Goal: Use online tool/utility: Use online tool/utility

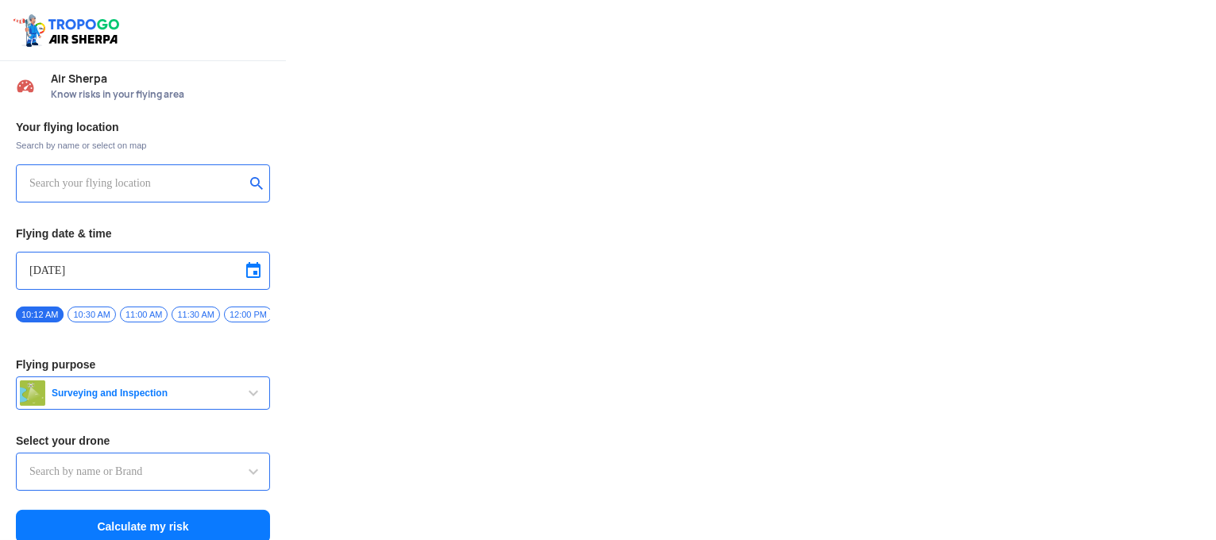
type input "Switch UAV"
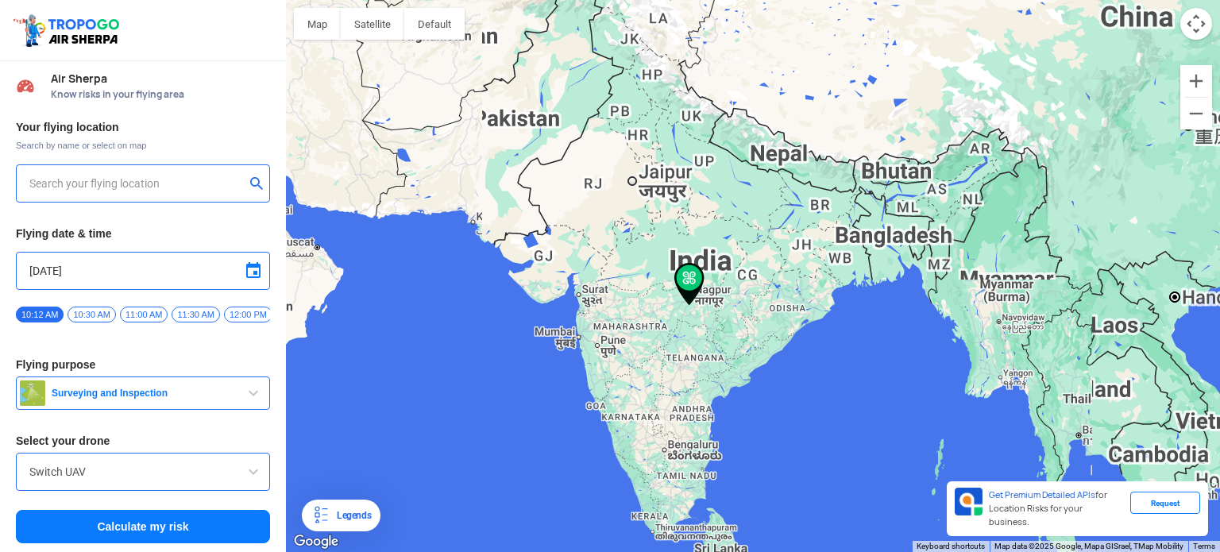
type input "[STREET_ADDRESS]"
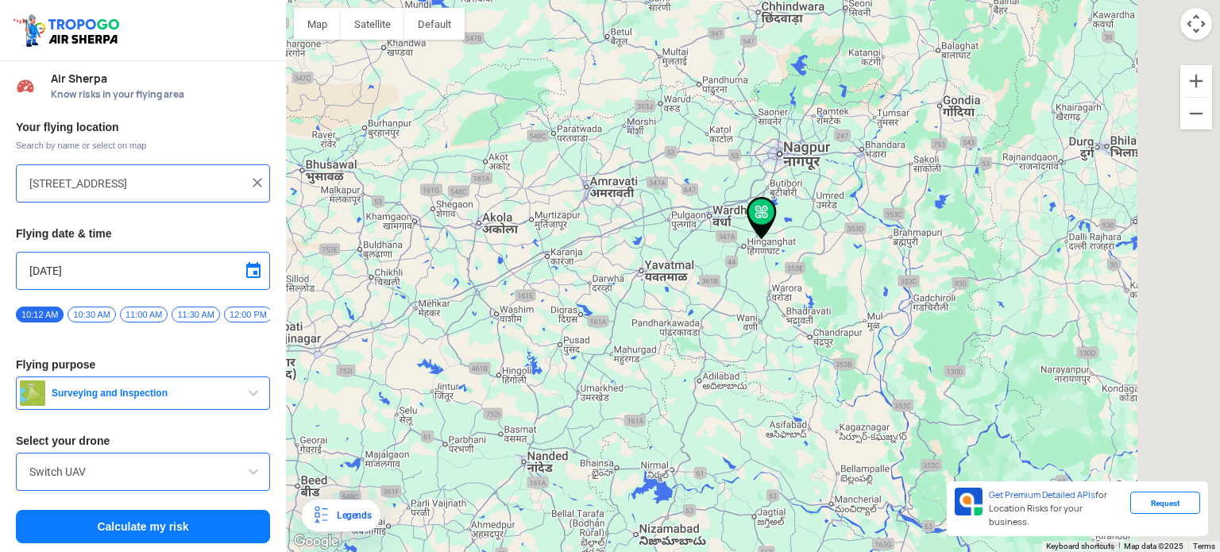
drag, startPoint x: 939, startPoint y: 318, endPoint x: 542, endPoint y: 287, distance: 398.4
click at [542, 287] on div at bounding box center [753, 276] width 934 height 552
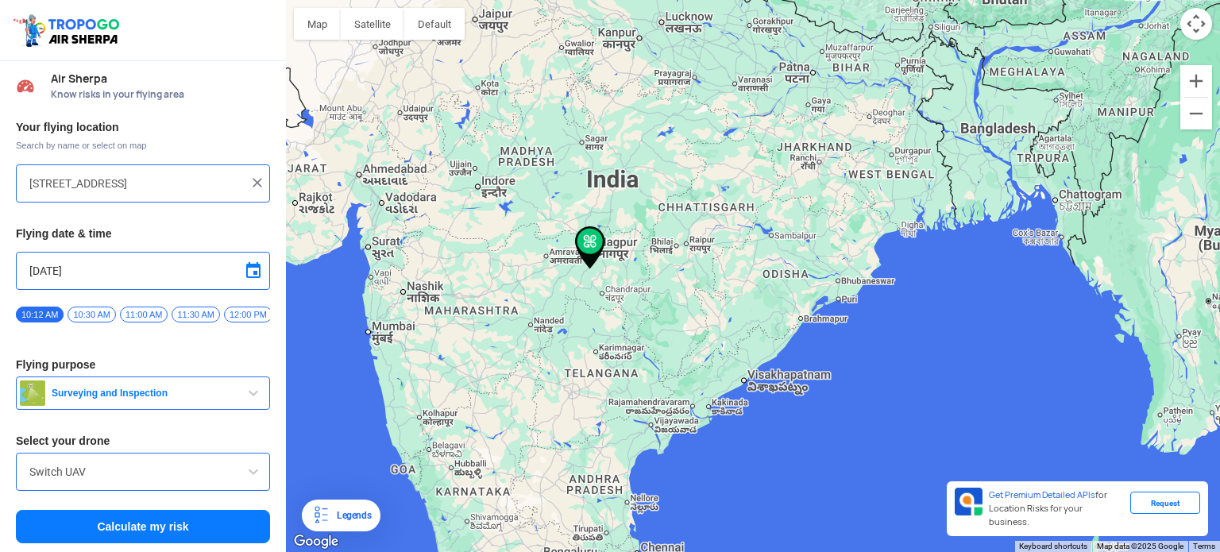
click at [396, 184] on div at bounding box center [753, 276] width 934 height 552
drag, startPoint x: 591, startPoint y: 247, endPoint x: 413, endPoint y: 176, distance: 191.8
click at [423, 179] on div at bounding box center [753, 276] width 934 height 552
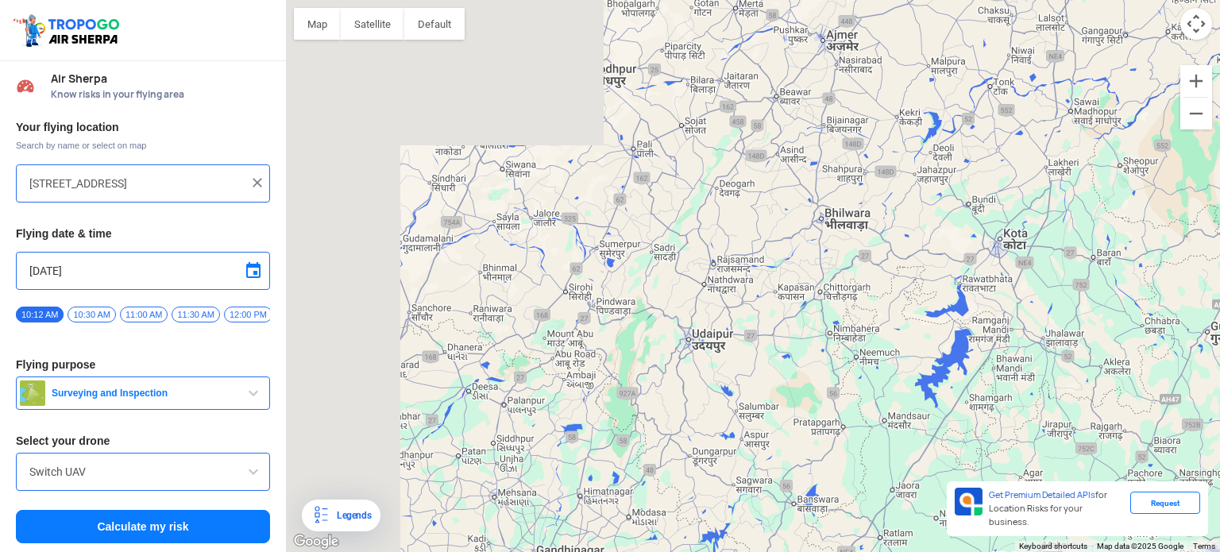
drag, startPoint x: 429, startPoint y: 197, endPoint x: 1004, endPoint y: 260, distance: 578.6
click at [1004, 260] on div at bounding box center [753, 276] width 934 height 552
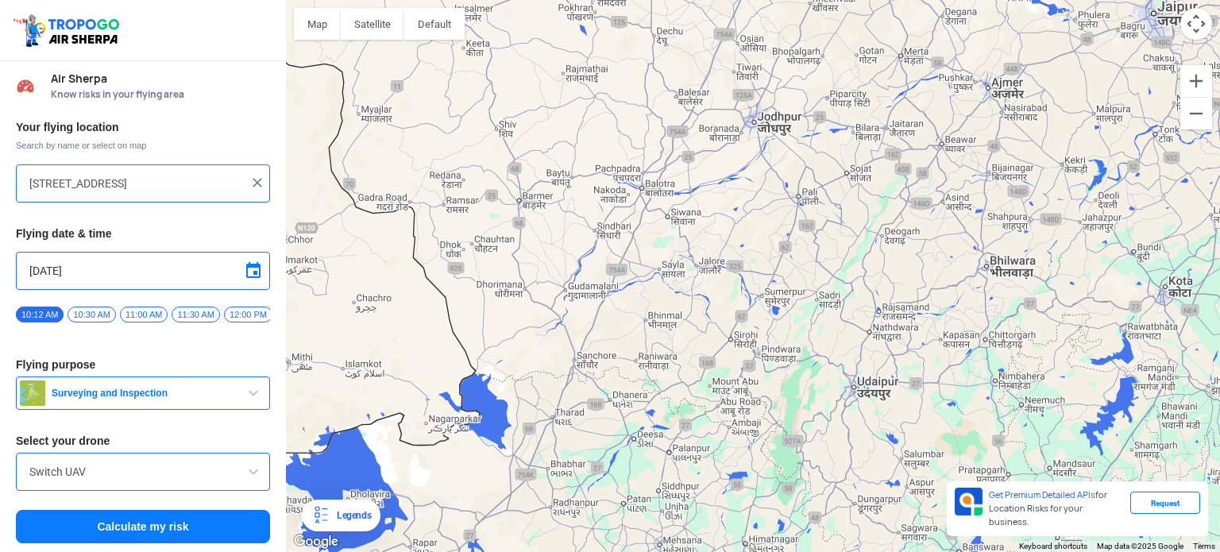
drag, startPoint x: 704, startPoint y: 282, endPoint x: 844, endPoint y: 309, distance: 142.4
click at [861, 320] on div at bounding box center [753, 276] width 934 height 552
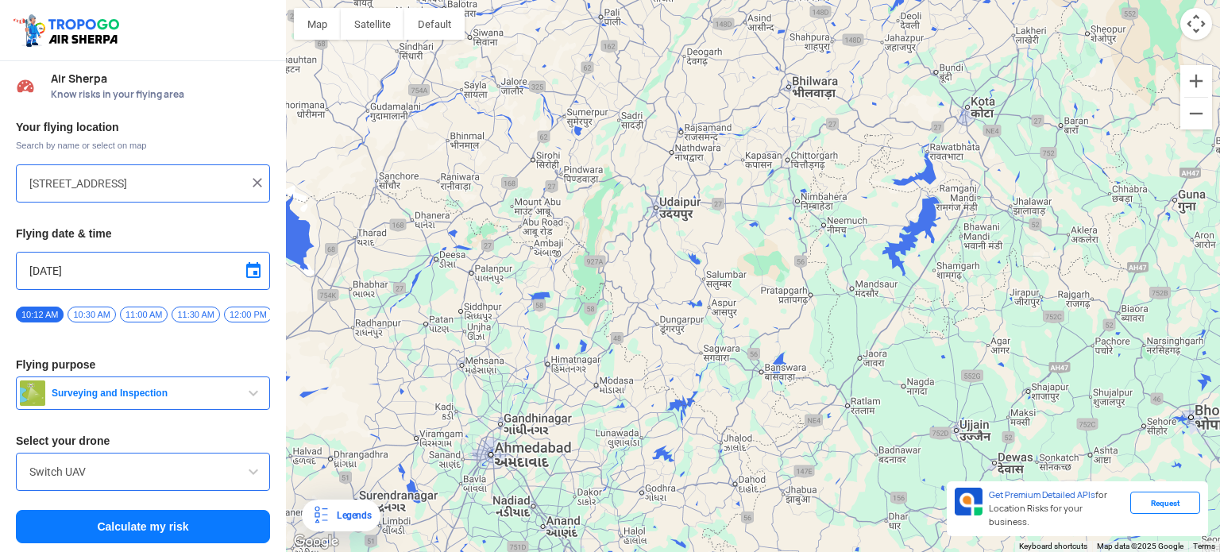
drag, startPoint x: 420, startPoint y: 251, endPoint x: 1030, endPoint y: 289, distance: 611.3
click at [1030, 289] on div at bounding box center [753, 276] width 934 height 552
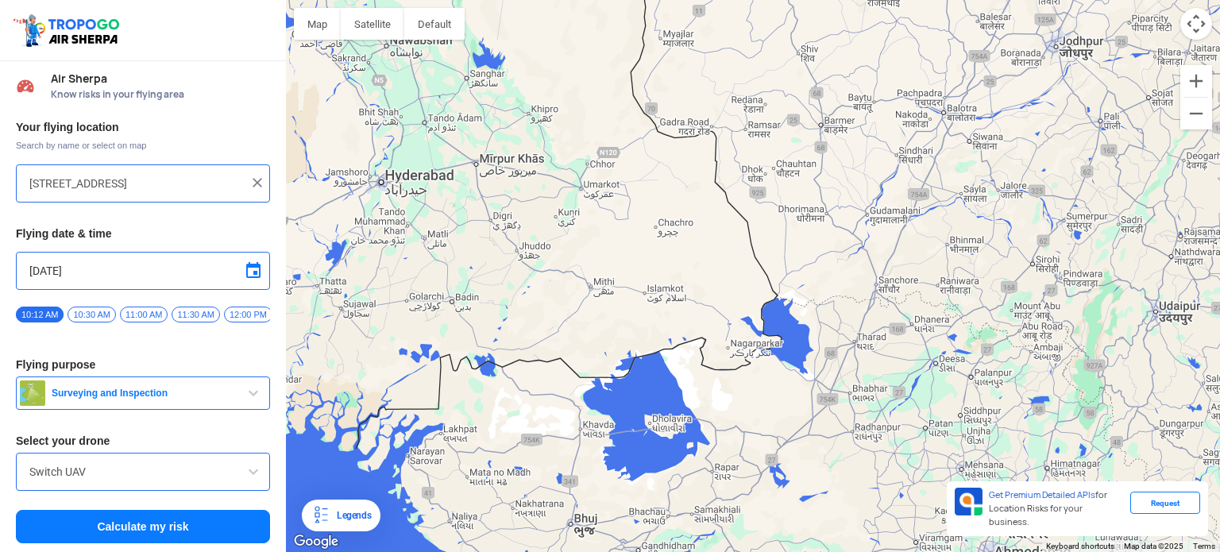
drag, startPoint x: 697, startPoint y: 249, endPoint x: 982, endPoint y: 333, distance: 296.6
click at [1005, 350] on div at bounding box center [753, 276] width 934 height 552
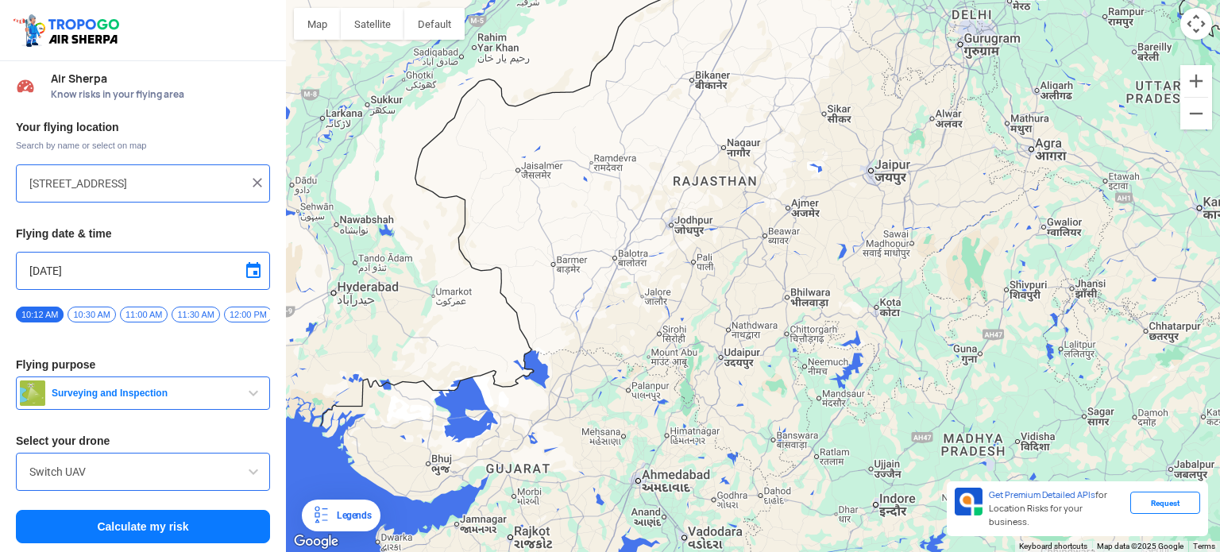
drag, startPoint x: 636, startPoint y: 276, endPoint x: 788, endPoint y: 321, distance: 158.3
click at [788, 321] on div at bounding box center [753, 276] width 934 height 552
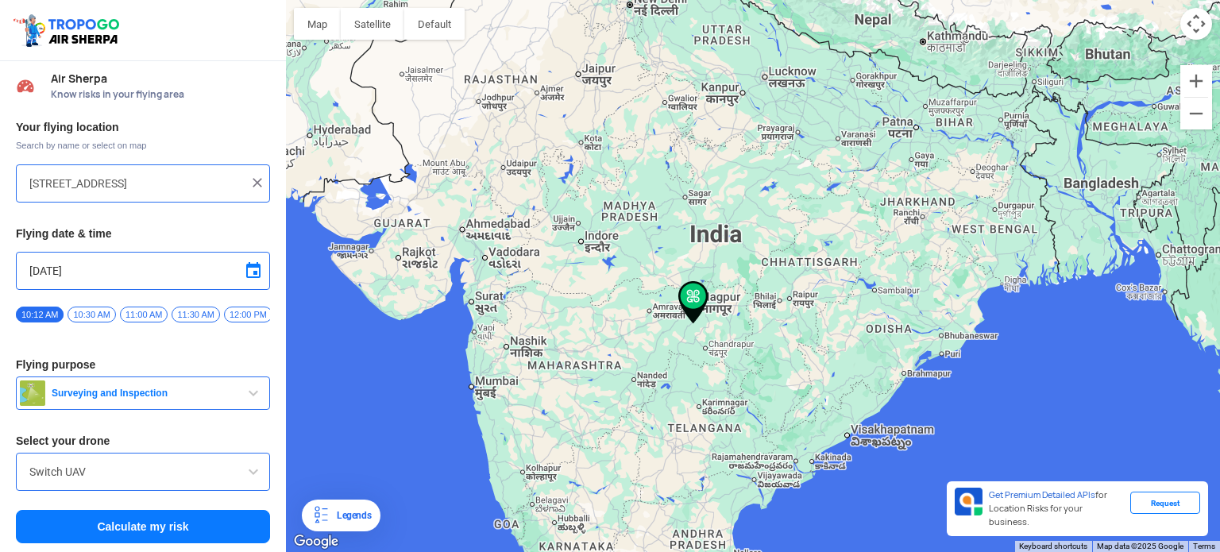
drag, startPoint x: 493, startPoint y: 412, endPoint x: 515, endPoint y: 244, distance: 169.9
click at [515, 245] on div at bounding box center [753, 276] width 934 height 552
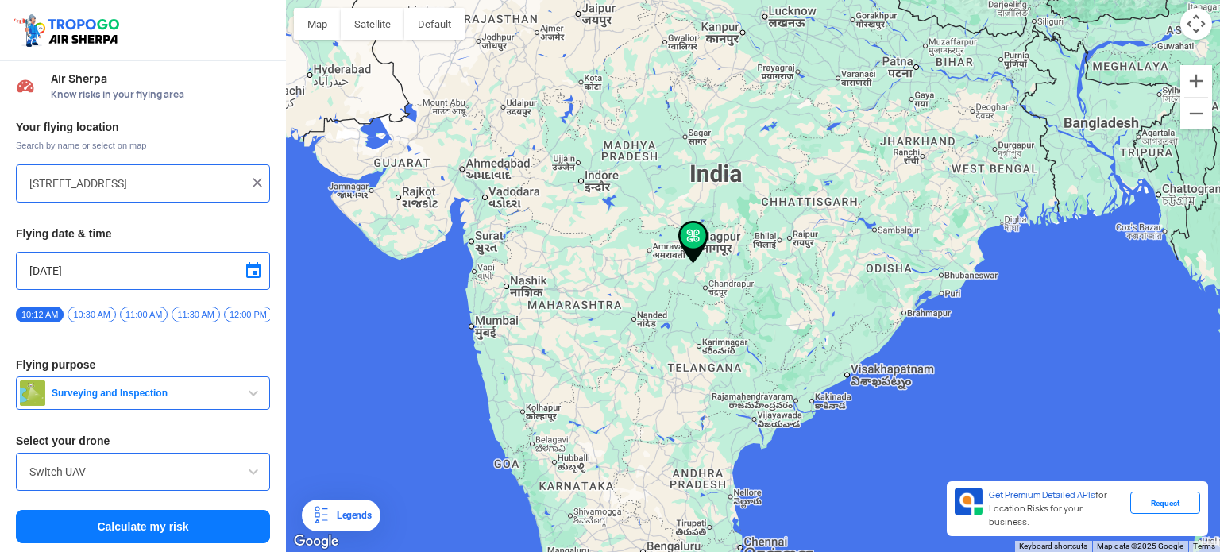
drag, startPoint x: 497, startPoint y: 241, endPoint x: 521, endPoint y: 179, distance: 66.4
click at [521, 179] on div at bounding box center [753, 276] width 934 height 552
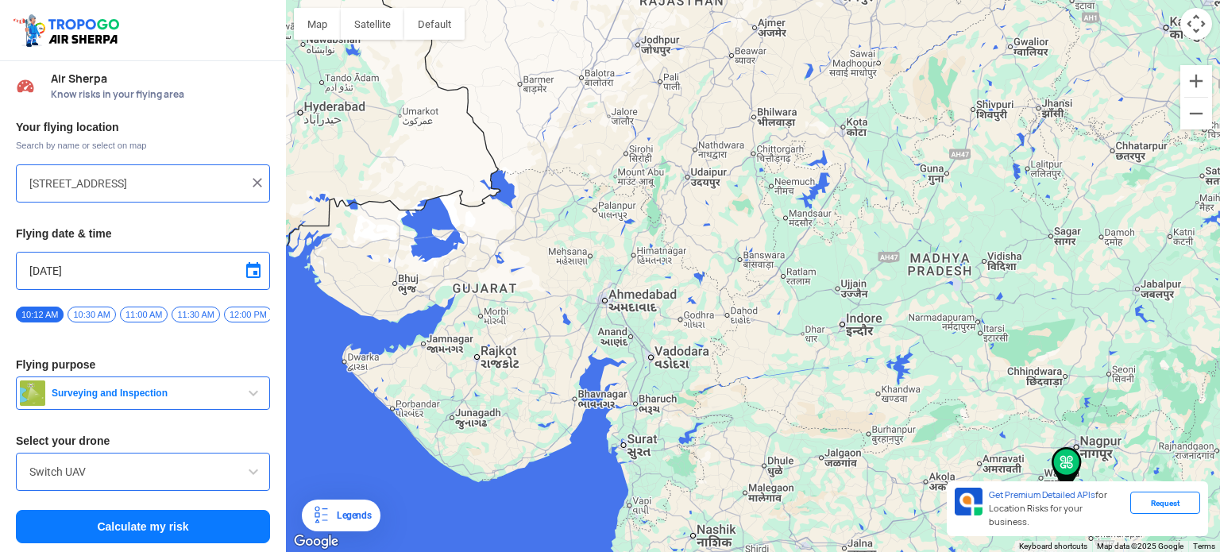
drag, startPoint x: 402, startPoint y: 454, endPoint x: 633, endPoint y: 225, distance: 325.2
click at [632, 230] on div at bounding box center [753, 276] width 934 height 552
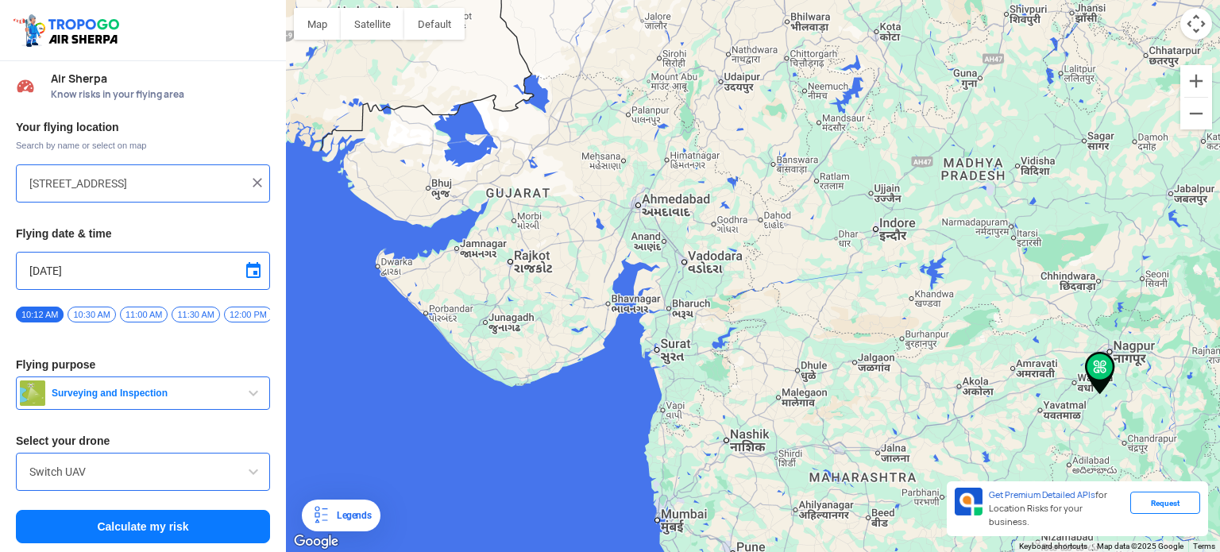
drag, startPoint x: 627, startPoint y: 315, endPoint x: 642, endPoint y: 231, distance: 85.5
click at [645, 239] on div at bounding box center [753, 276] width 934 height 552
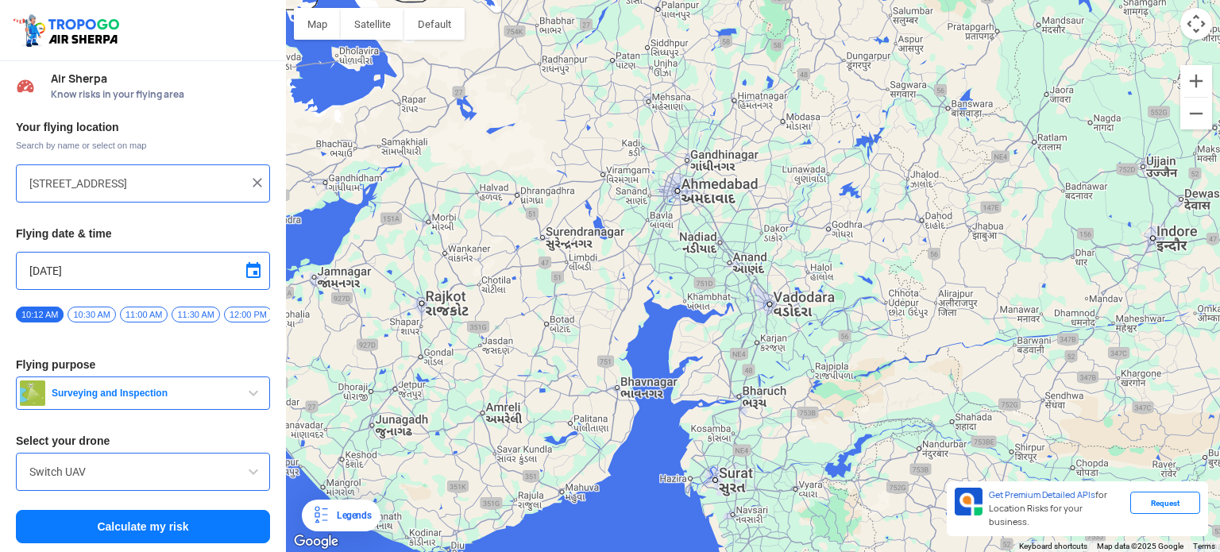
drag, startPoint x: 359, startPoint y: 199, endPoint x: 985, endPoint y: 226, distance: 626.5
click at [985, 226] on div at bounding box center [753, 276] width 934 height 552
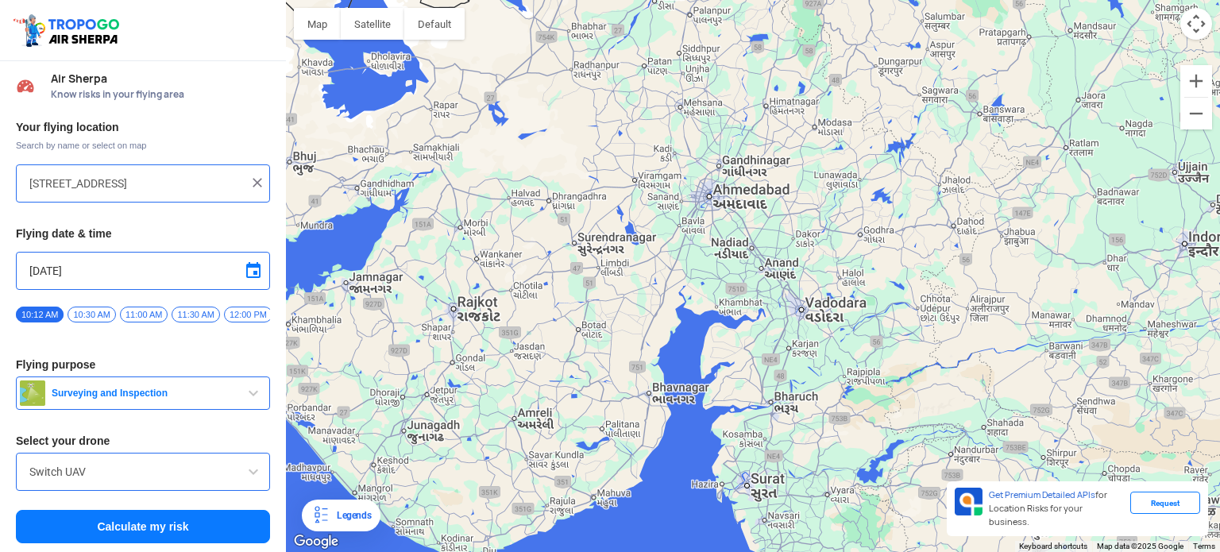
drag, startPoint x: 699, startPoint y: 232, endPoint x: 731, endPoint y: 238, distance: 32.3
click at [731, 238] on div at bounding box center [753, 276] width 934 height 552
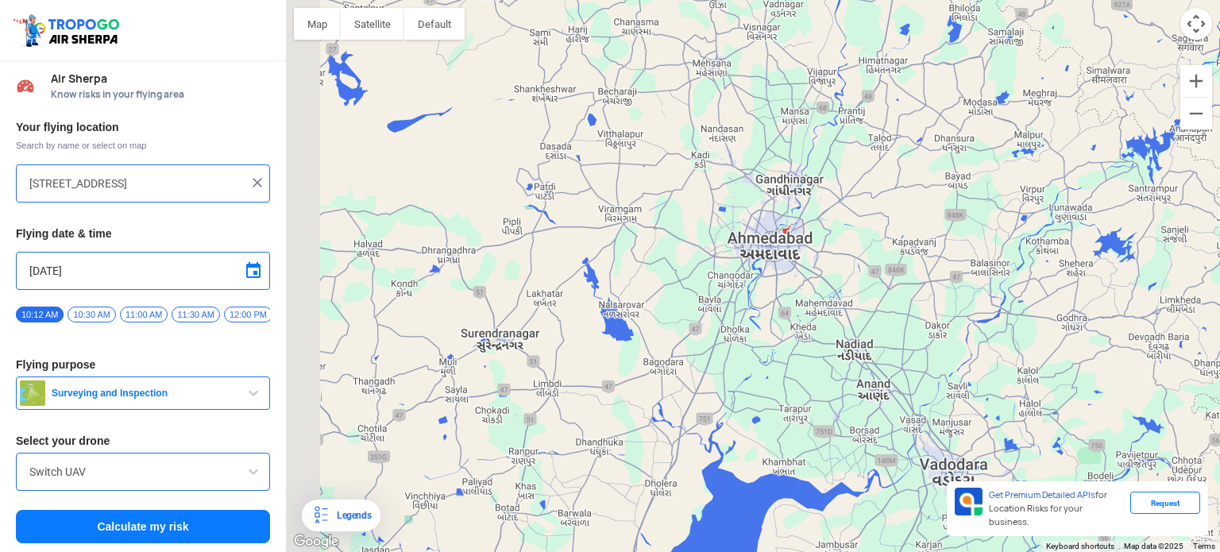
drag, startPoint x: 458, startPoint y: 172, endPoint x: 823, endPoint y: 250, distance: 373.6
click at [823, 250] on div at bounding box center [753, 276] width 934 height 552
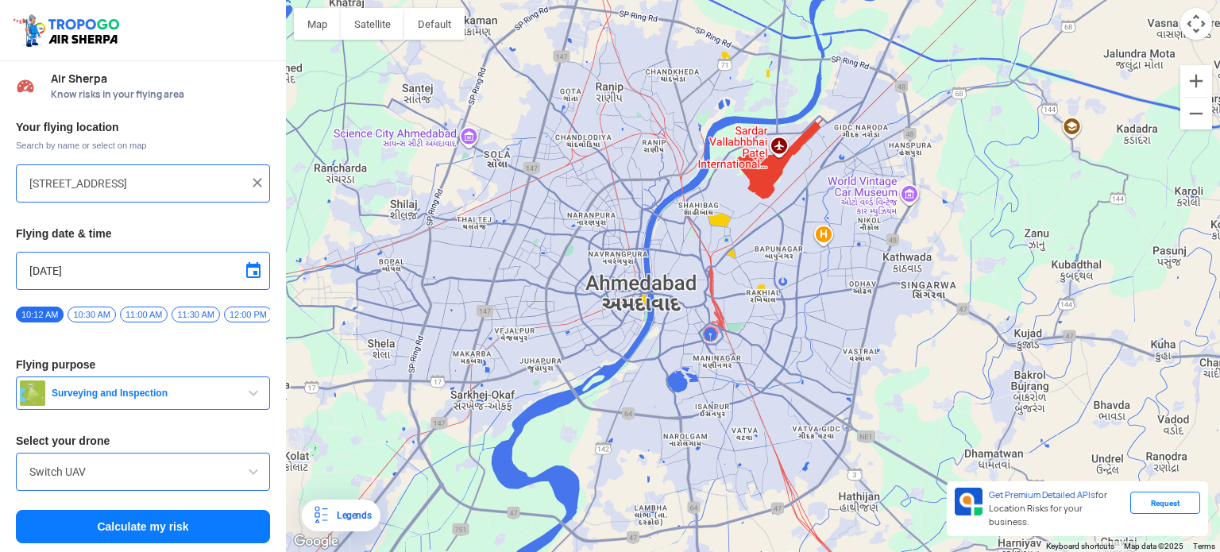
drag, startPoint x: 613, startPoint y: 341, endPoint x: 677, endPoint y: 336, distance: 63.7
click at [677, 336] on div at bounding box center [753, 276] width 934 height 552
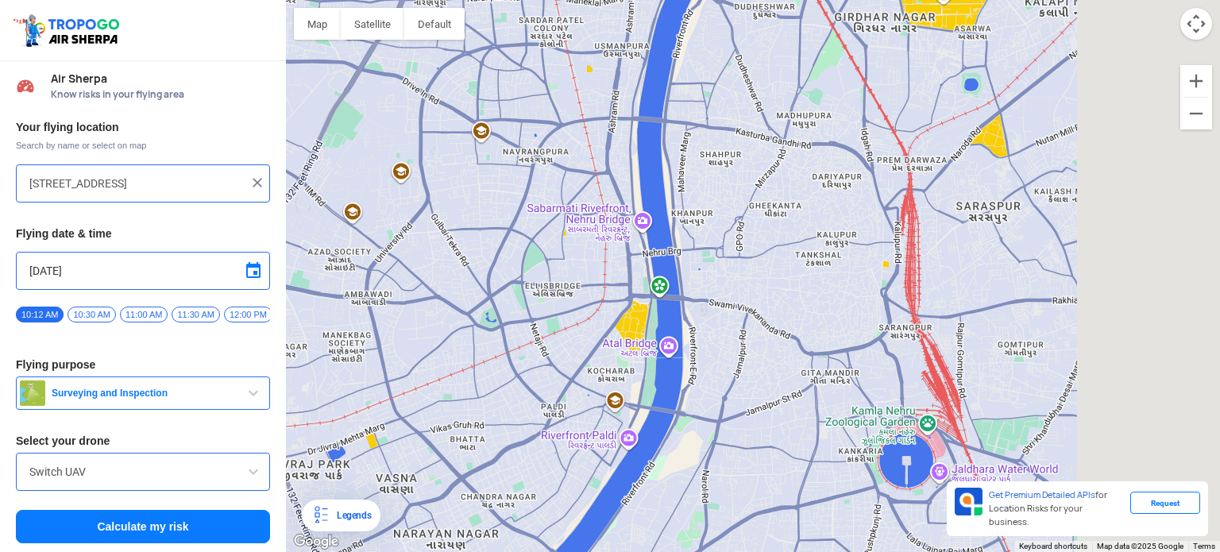
drag, startPoint x: 774, startPoint y: 307, endPoint x: 567, endPoint y: 342, distance: 209.5
click at [567, 342] on div at bounding box center [753, 276] width 934 height 552
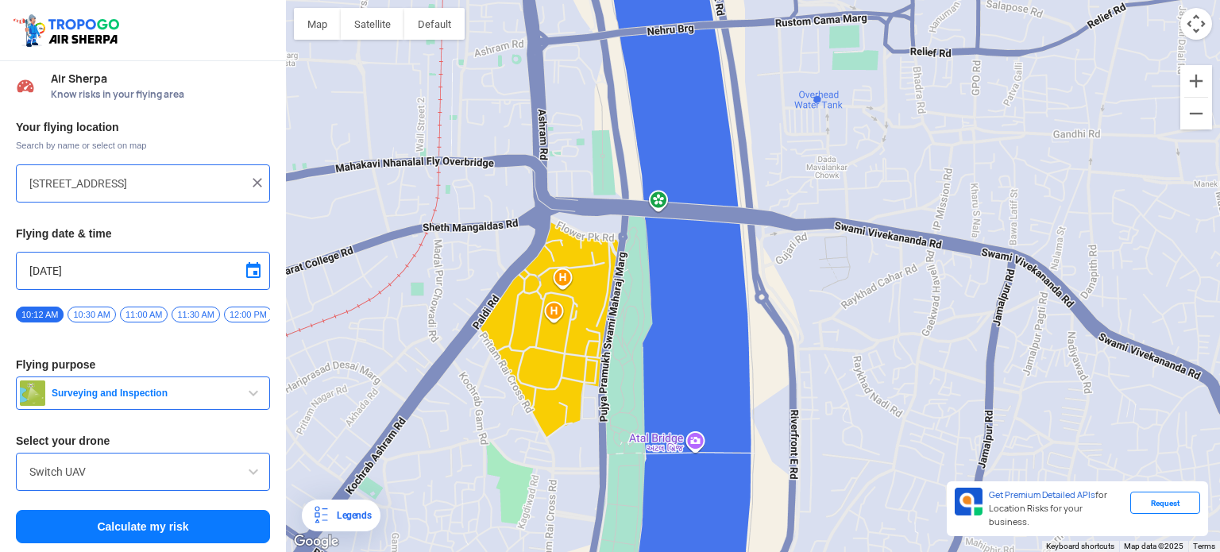
drag, startPoint x: 853, startPoint y: 285, endPoint x: 621, endPoint y: 320, distance: 234.6
click at [621, 320] on div at bounding box center [753, 276] width 934 height 552
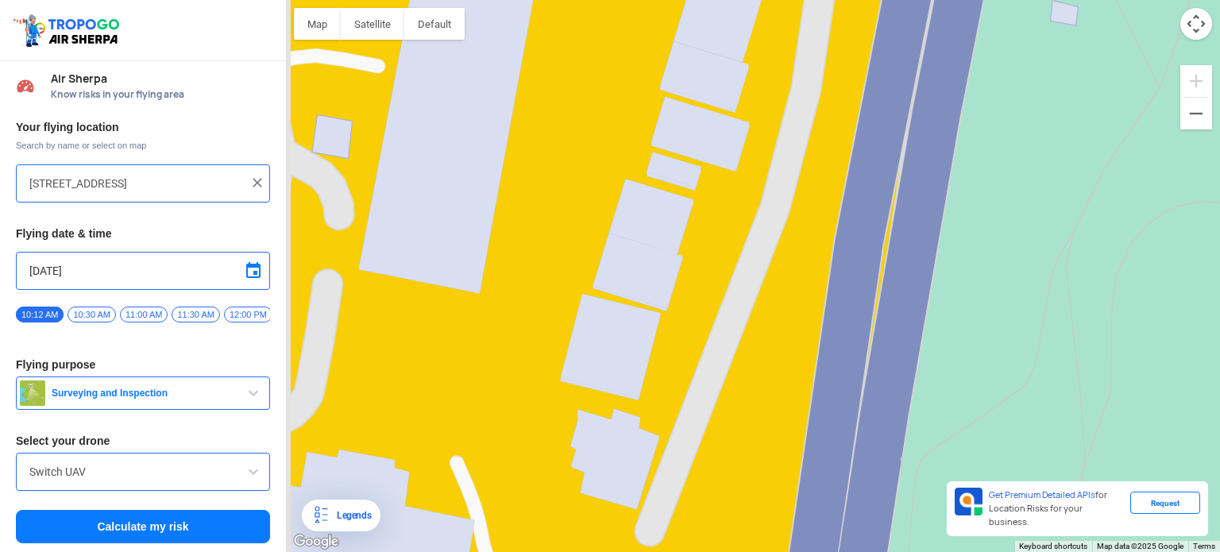
drag, startPoint x: 537, startPoint y: 286, endPoint x: 776, endPoint y: 323, distance: 242.0
click at [776, 323] on div at bounding box center [753, 276] width 934 height 552
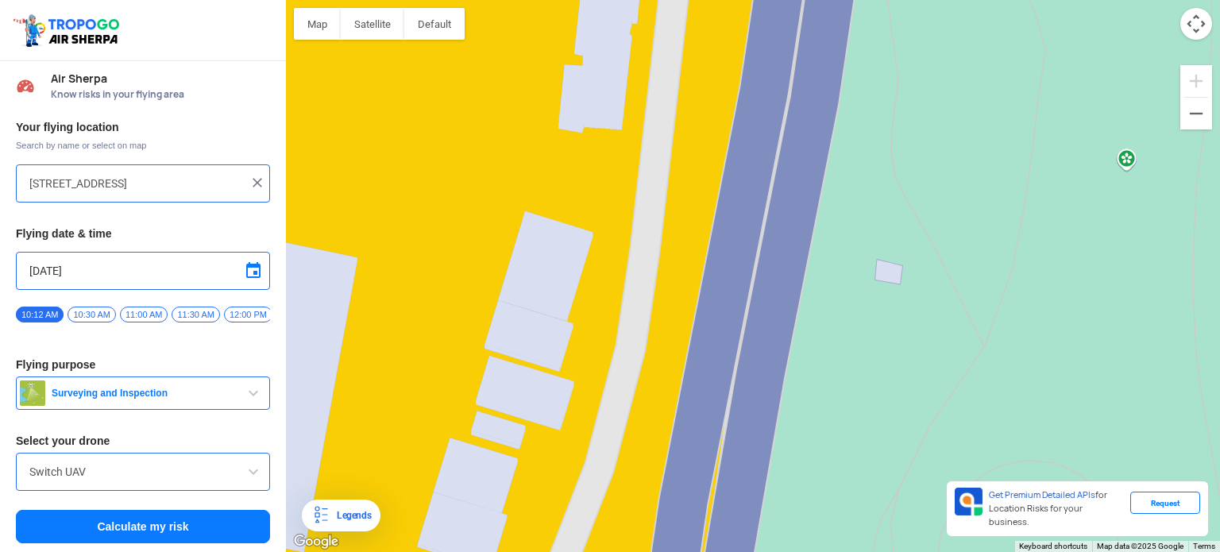
drag, startPoint x: 712, startPoint y: 292, endPoint x: 535, endPoint y: 539, distance: 304.0
click at [529, 546] on div at bounding box center [753, 276] width 934 height 552
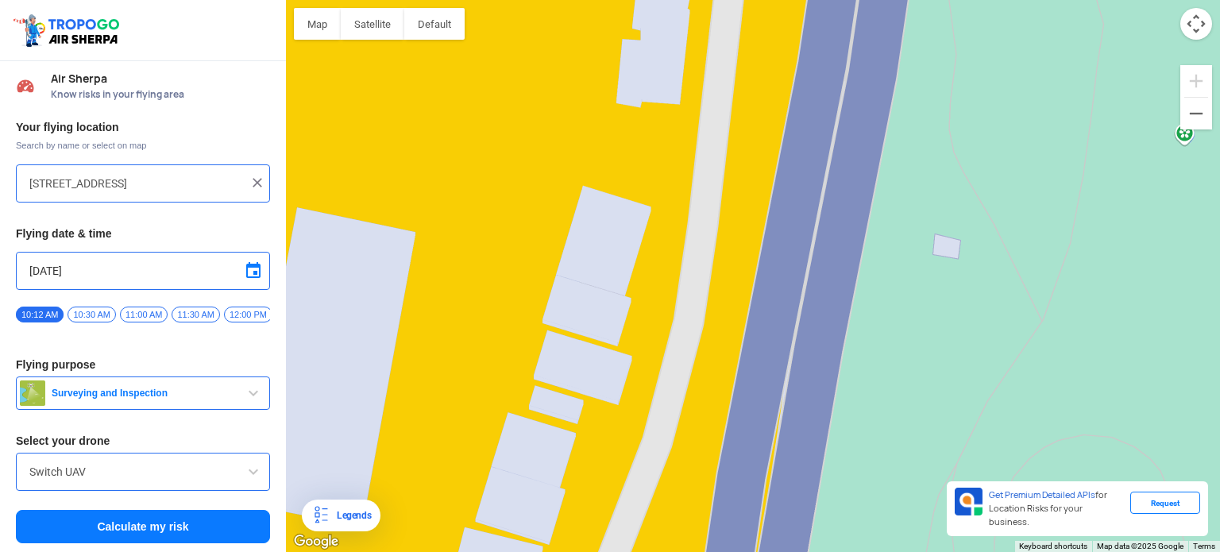
drag, startPoint x: 526, startPoint y: 514, endPoint x: 589, endPoint y: 490, distance: 67.1
click at [589, 490] on div at bounding box center [753, 276] width 934 height 552
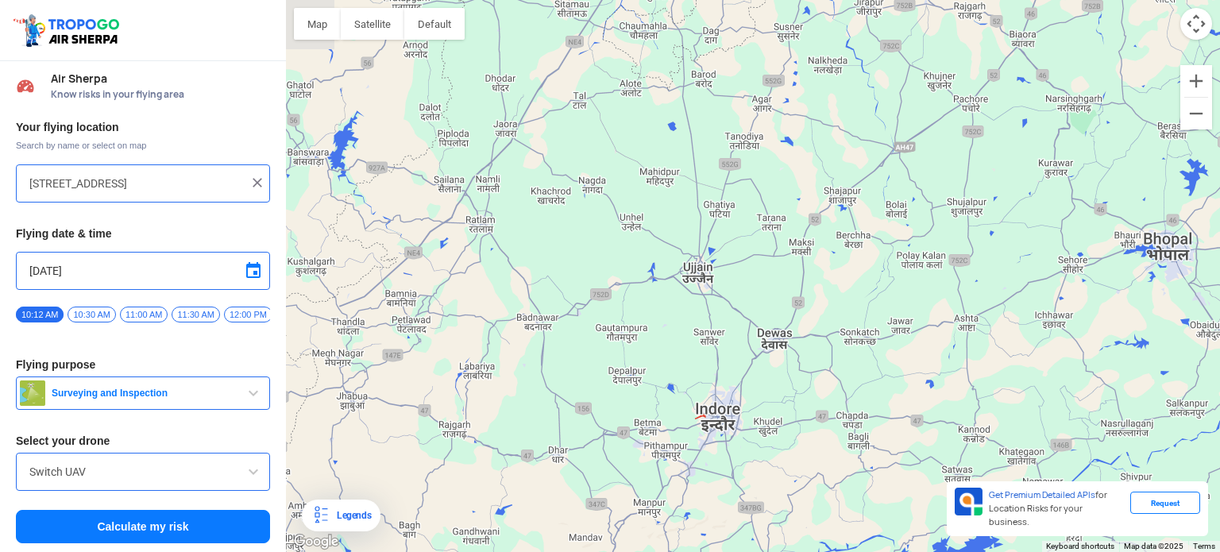
drag, startPoint x: 372, startPoint y: 284, endPoint x: 843, endPoint y: 238, distance: 473.3
click at [843, 238] on div at bounding box center [753, 276] width 934 height 552
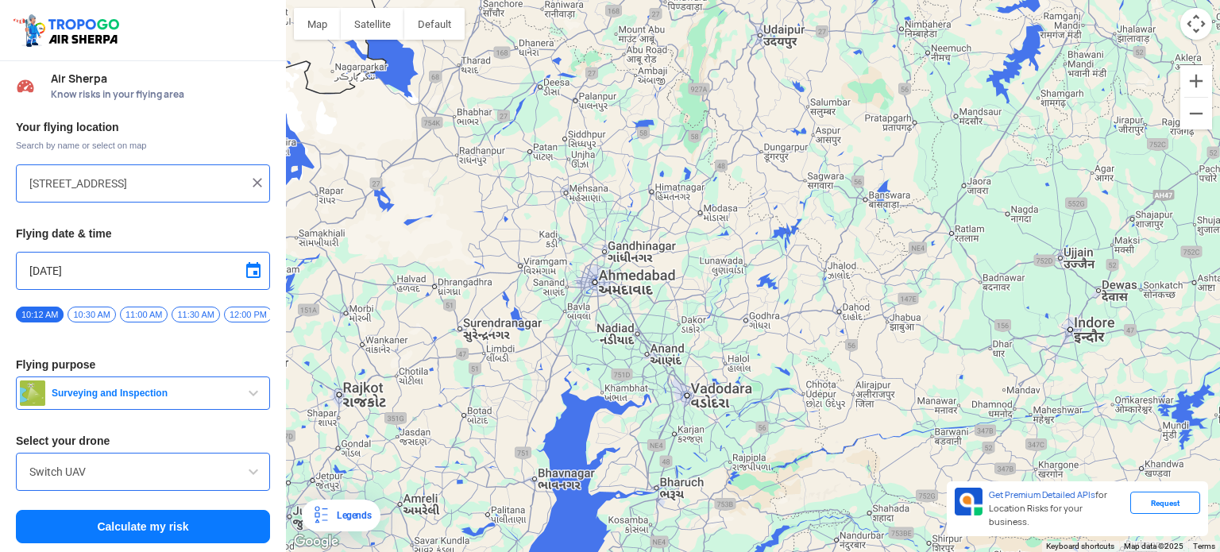
drag, startPoint x: 493, startPoint y: 272, endPoint x: 802, endPoint y: 269, distance: 309.0
click at [802, 269] on div at bounding box center [753, 276] width 934 height 552
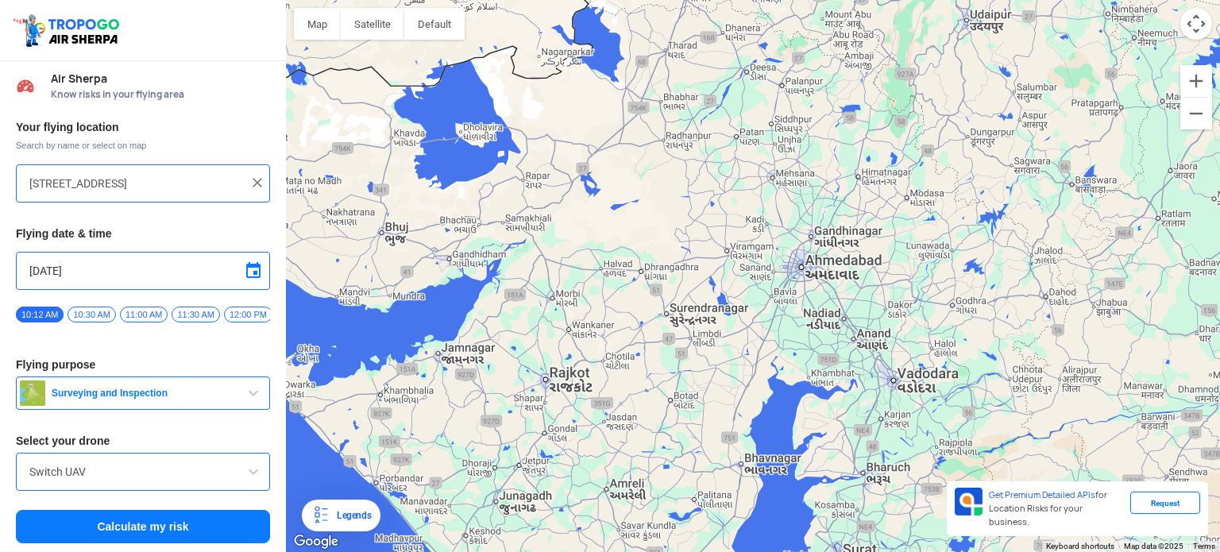
drag, startPoint x: 626, startPoint y: 292, endPoint x: 756, endPoint y: 272, distance: 131.7
click at [756, 272] on div at bounding box center [753, 276] width 934 height 552
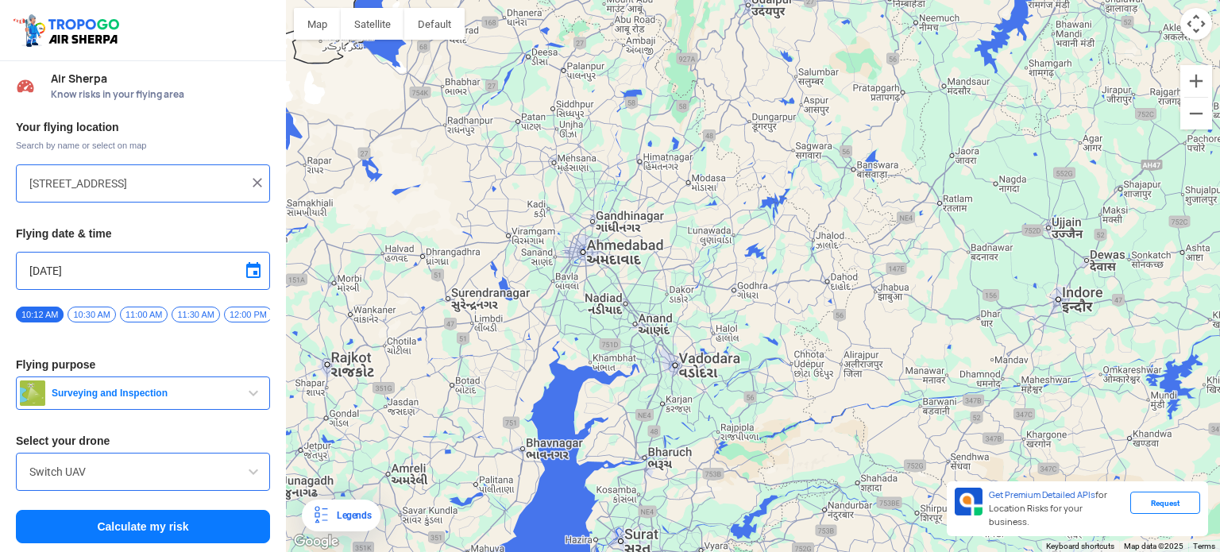
drag, startPoint x: 779, startPoint y: 285, endPoint x: 521, endPoint y: 254, distance: 260.0
click at [524, 257] on div at bounding box center [753, 276] width 934 height 552
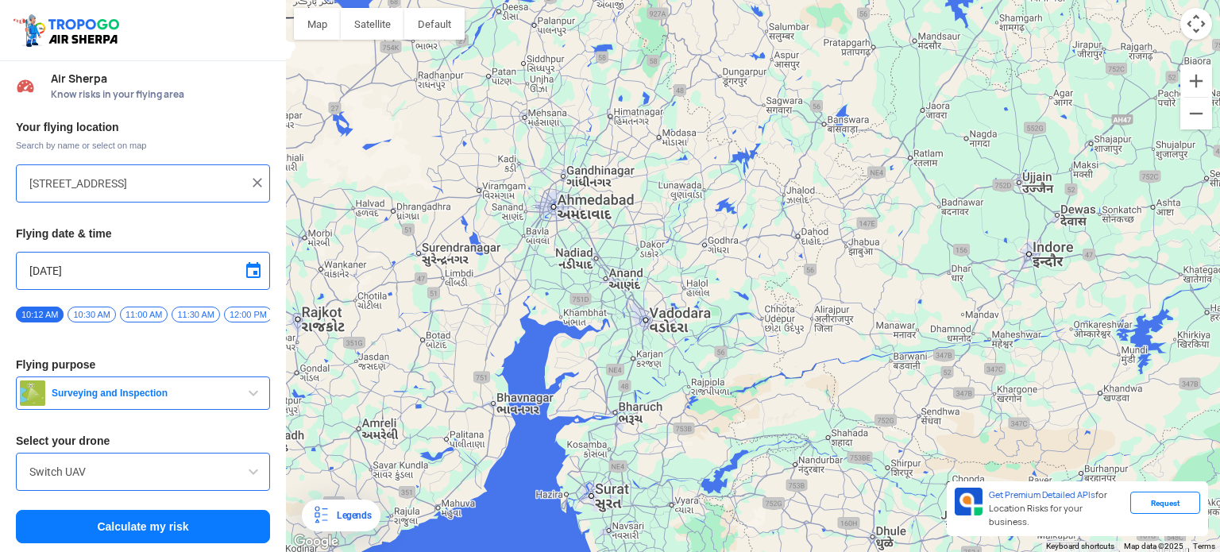
drag, startPoint x: 432, startPoint y: 245, endPoint x: 757, endPoint y: 235, distance: 325.0
click at [757, 235] on div at bounding box center [753, 276] width 934 height 552
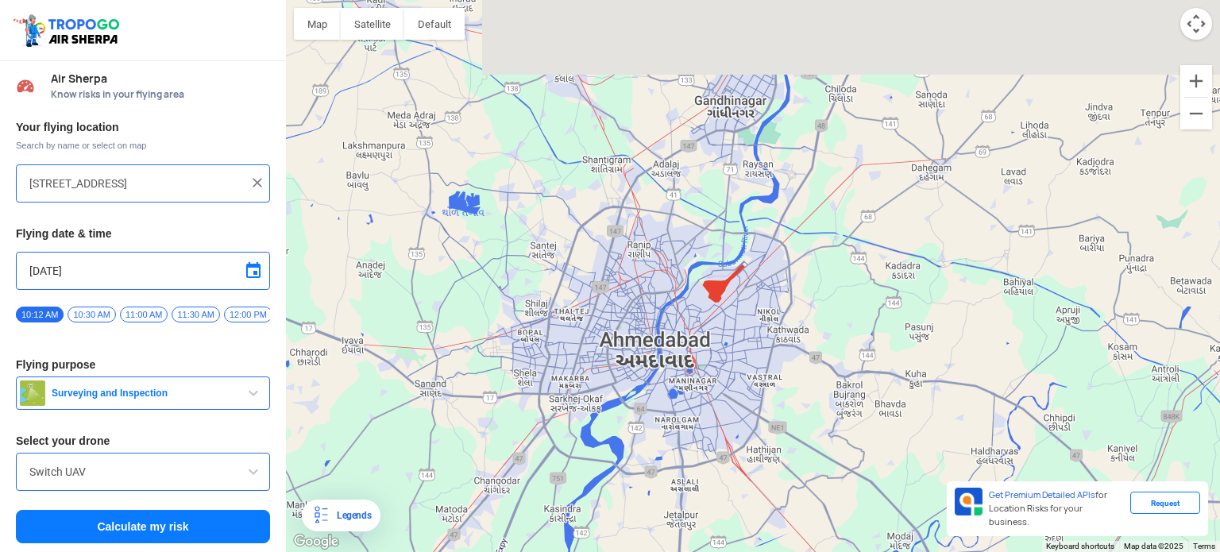
drag, startPoint x: 566, startPoint y: 159, endPoint x: 769, endPoint y: 586, distance: 473.3
click at [769, 551] on html "Location Risk Score Air Sherpa Know risks in your flying area Your flying locat…" at bounding box center [610, 276] width 1220 height 552
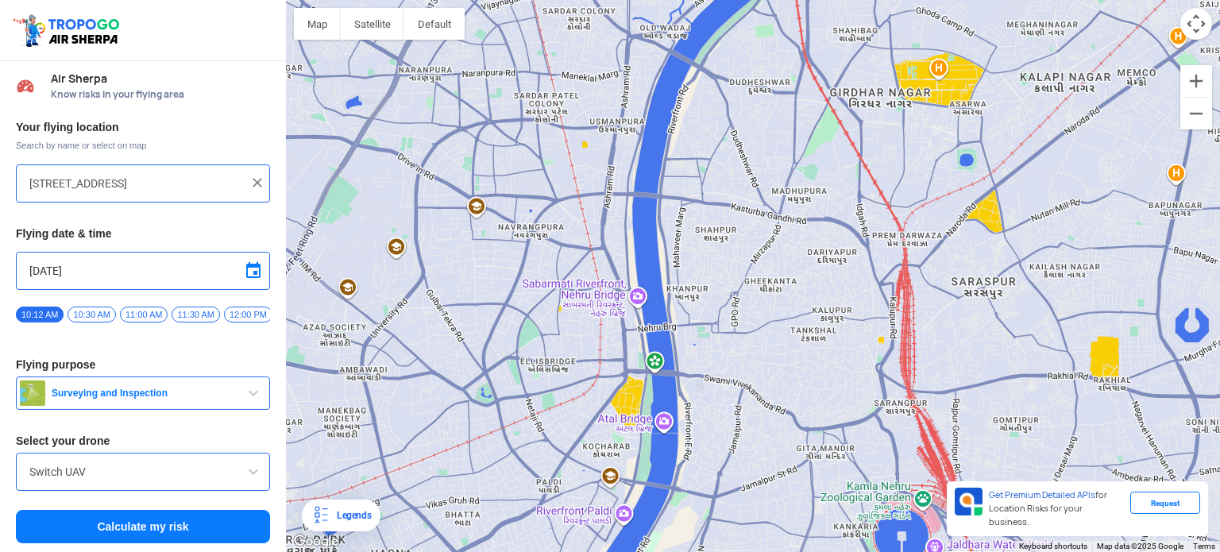
drag, startPoint x: 871, startPoint y: 132, endPoint x: 558, endPoint y: 460, distance: 454.0
click at [558, 460] on div at bounding box center [753, 276] width 934 height 552
